Goal: Find specific page/section: Find specific page/section

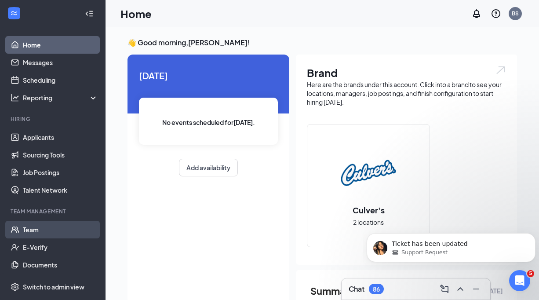
click at [38, 229] on link "Team" at bounding box center [60, 230] width 75 height 18
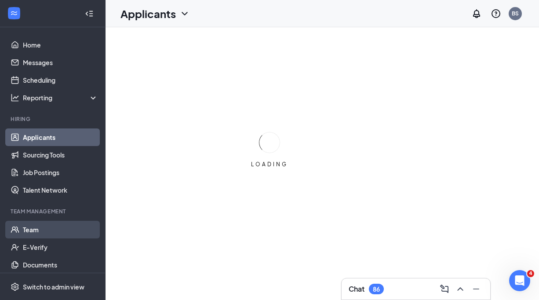
click at [40, 228] on link "Team" at bounding box center [60, 230] width 75 height 18
